Goal: Task Accomplishment & Management: Manage account settings

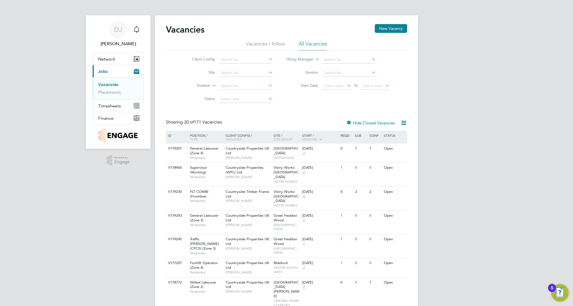
click at [121, 92] on li "Placements" at bounding box center [118, 92] width 41 height 5
click at [117, 92] on link "Placements" at bounding box center [109, 92] width 23 height 5
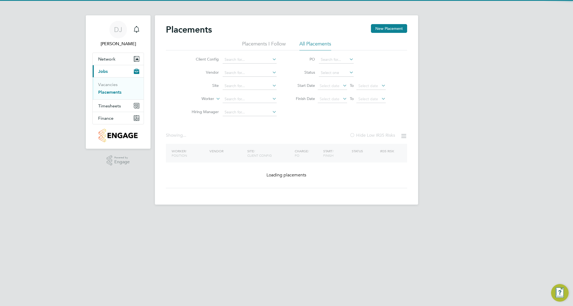
click at [271, 99] on icon at bounding box center [271, 99] width 0 height 8
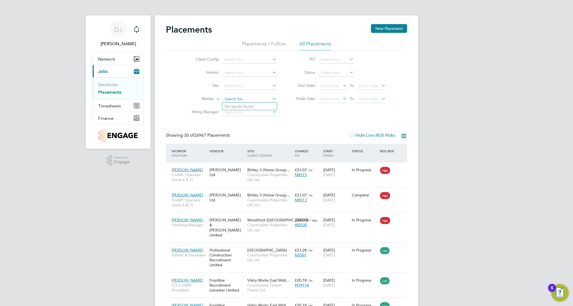
click at [263, 99] on input at bounding box center [250, 99] width 54 height 8
click at [269, 105] on li "Harvey Webb" at bounding box center [256, 106] width 69 height 7
type input "[PERSON_NAME]"
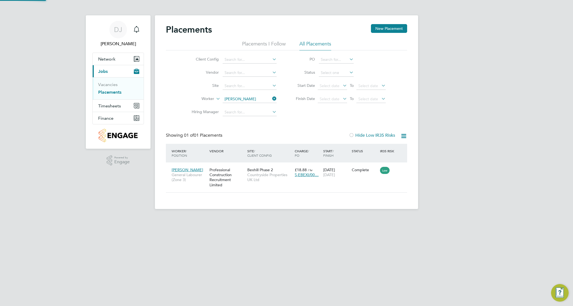
scroll to position [5, 26]
click at [398, 169] on icon at bounding box center [400, 170] width 5 height 7
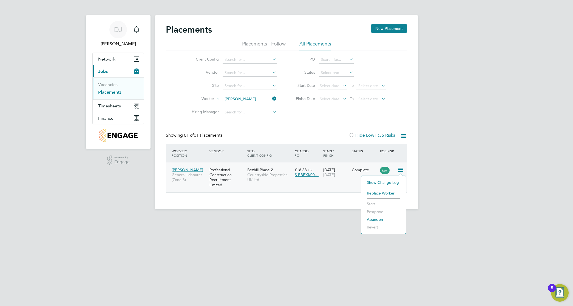
click at [340, 179] on div "14 Jul 2025 15 Aug 2025" at bounding box center [336, 172] width 29 height 15
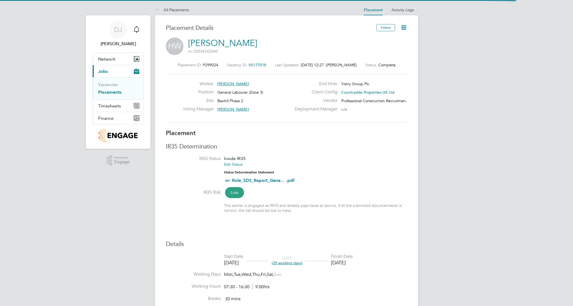
click at [405, 27] on icon at bounding box center [404, 27] width 7 height 7
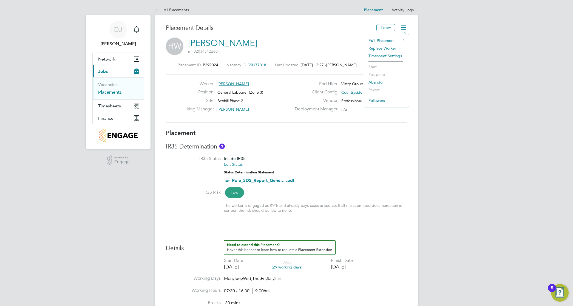
click at [381, 40] on li "Edit Placement e" at bounding box center [386, 41] width 40 height 8
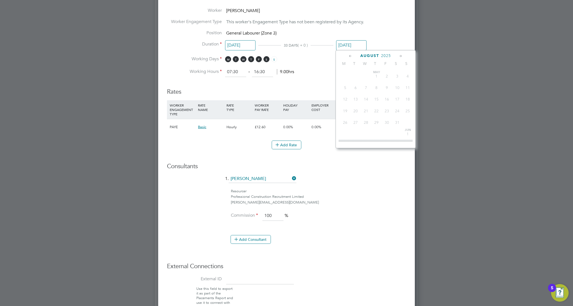
click at [360, 44] on input "[DATE]" at bounding box center [351, 45] width 30 height 10
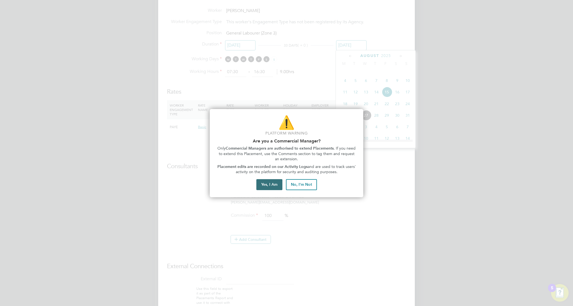
click at [271, 190] on button "Yes, I Am" at bounding box center [270, 184] width 26 height 11
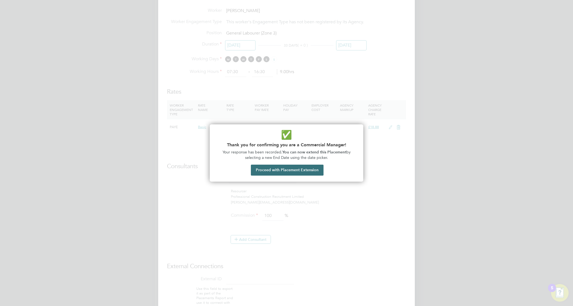
click at [294, 167] on button "Proceed with Placement Extension" at bounding box center [287, 170] width 73 height 11
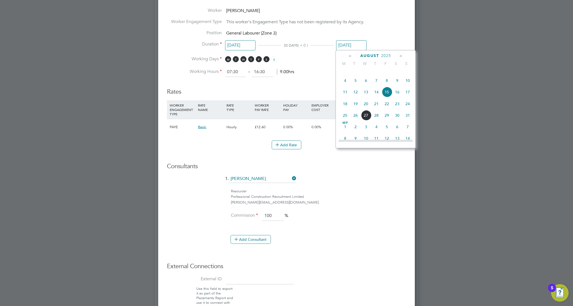
click at [396, 109] on span "23" at bounding box center [397, 104] width 10 height 10
type input "[DATE]"
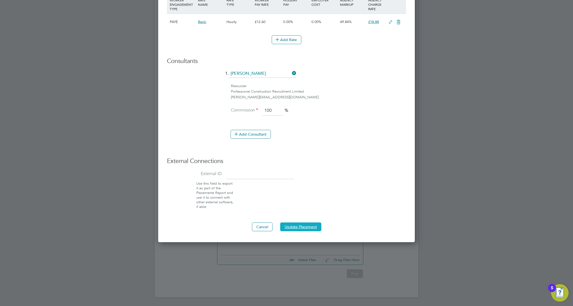
click at [298, 225] on button "Update Placement" at bounding box center [300, 227] width 41 height 9
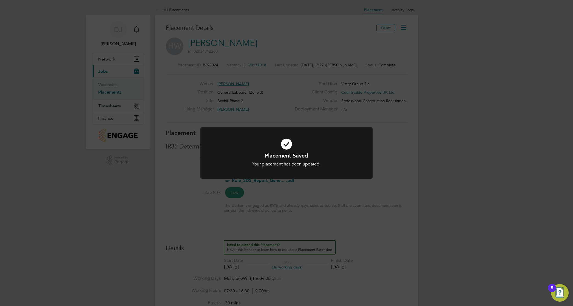
click at [340, 109] on div "Placement Saved Your placement has been updated. Cancel Okay" at bounding box center [286, 153] width 573 height 306
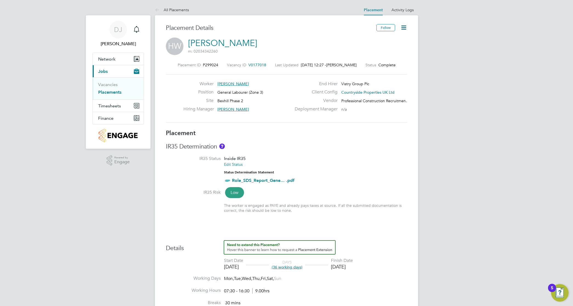
click at [117, 95] on link "Placements" at bounding box center [109, 92] width 23 height 5
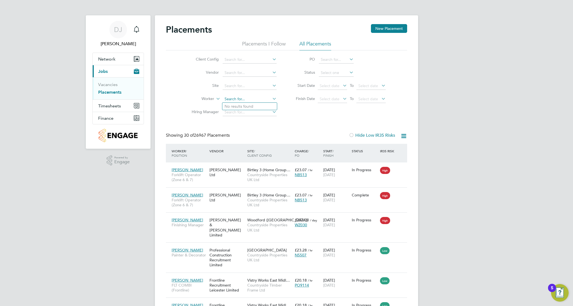
click at [248, 97] on input at bounding box center [250, 99] width 54 height 8
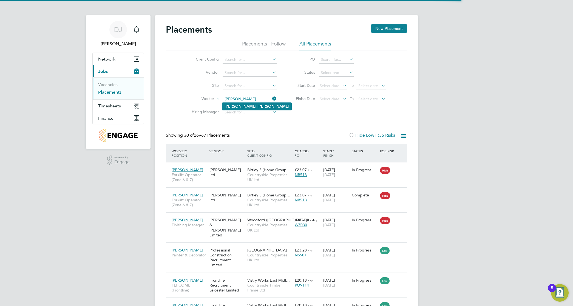
click at [258, 103] on li "[PERSON_NAME]" at bounding box center [256, 106] width 69 height 7
type input "[PERSON_NAME]"
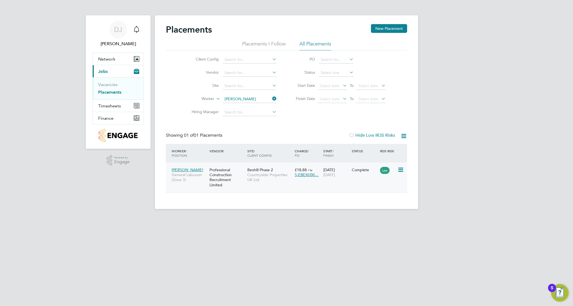
click at [377, 178] on div "[PERSON_NAME] General Labourer (Zone 3) Professional Construction Recruitment L…" at bounding box center [286, 178] width 241 height 30
click at [399, 170] on icon at bounding box center [400, 170] width 5 height 7
click at [357, 167] on div "Complete" at bounding box center [365, 170] width 29 height 10
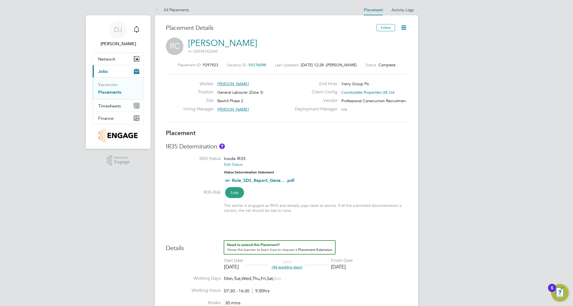
click at [403, 25] on icon at bounding box center [404, 27] width 7 height 7
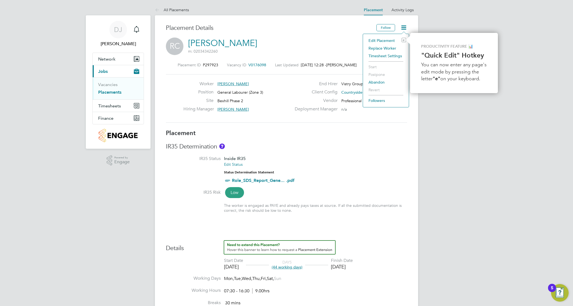
click at [382, 41] on li "Edit Placement e" at bounding box center [386, 41] width 40 height 8
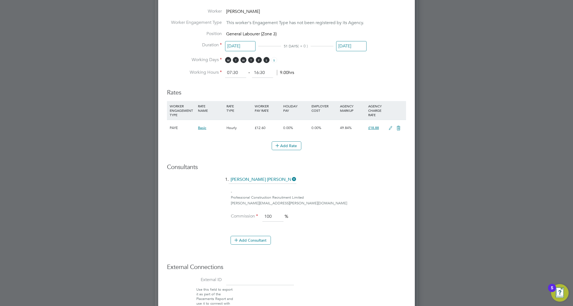
scroll to position [274, 0]
click at [349, 45] on input "[DATE]" at bounding box center [351, 45] width 30 height 10
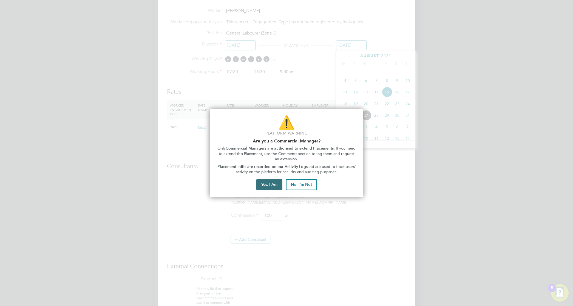
click at [271, 184] on button "Yes, I Am" at bounding box center [270, 184] width 26 height 11
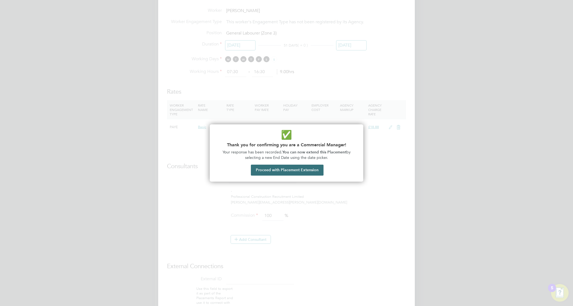
click at [276, 170] on button "Proceed with Placement Extension" at bounding box center [287, 170] width 73 height 11
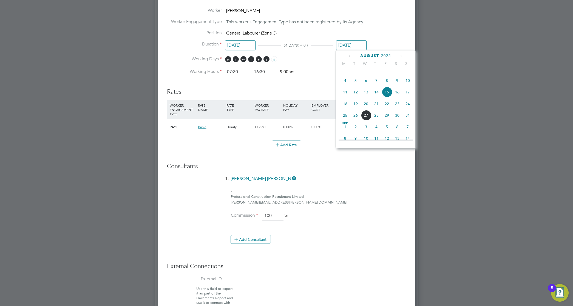
click at [347, 109] on span "18" at bounding box center [345, 104] width 10 height 10
type input "[DATE]"
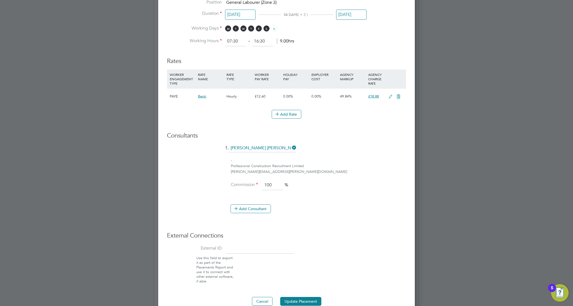
scroll to position [327, 0]
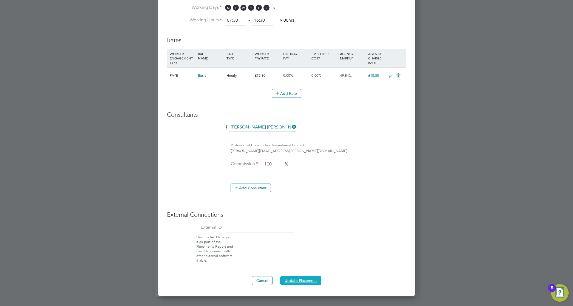
click at [306, 280] on button "Update Placement" at bounding box center [300, 281] width 41 height 9
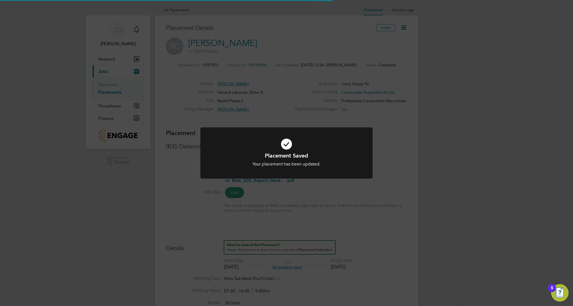
scroll to position [3, 3]
